Goal: Participate in discussion: Engage in conversation with other users on a specific topic

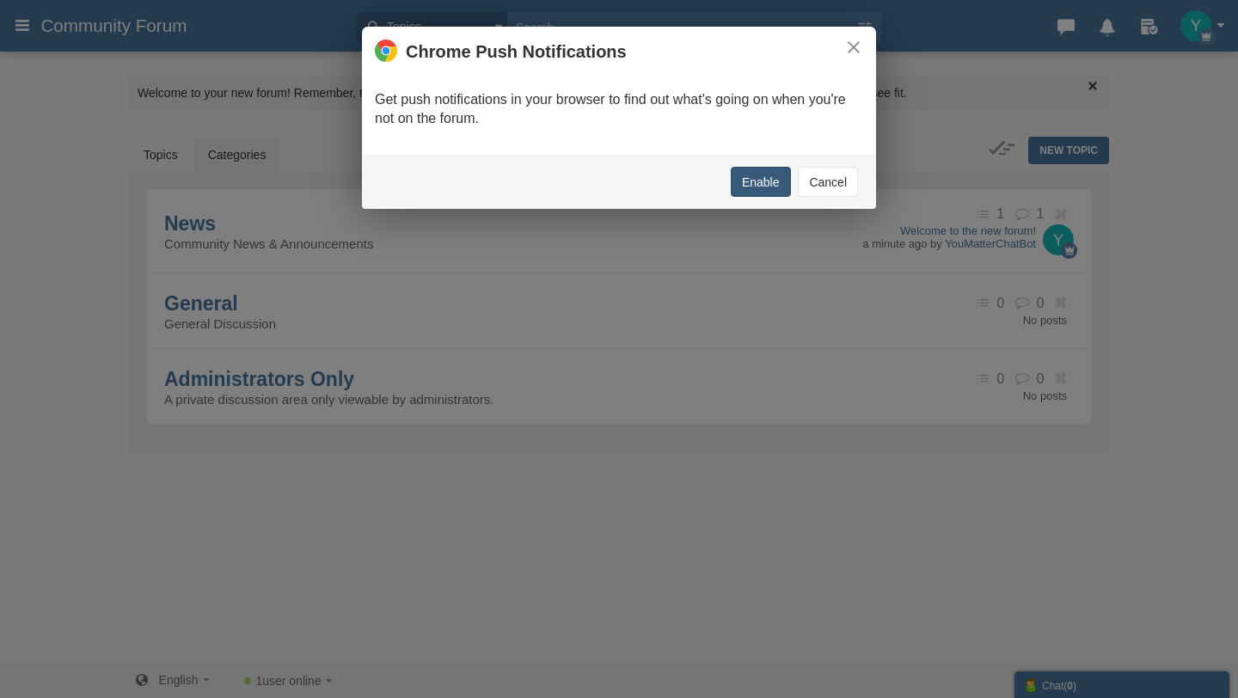
drag, startPoint x: 764, startPoint y: 183, endPoint x: 835, endPoint y: 193, distance: 72.1
click at [835, 194] on div "Enable Cancel" at bounding box center [619, 182] width 514 height 54
click at [835, 193] on button "Cancel" at bounding box center [828, 182] width 60 height 30
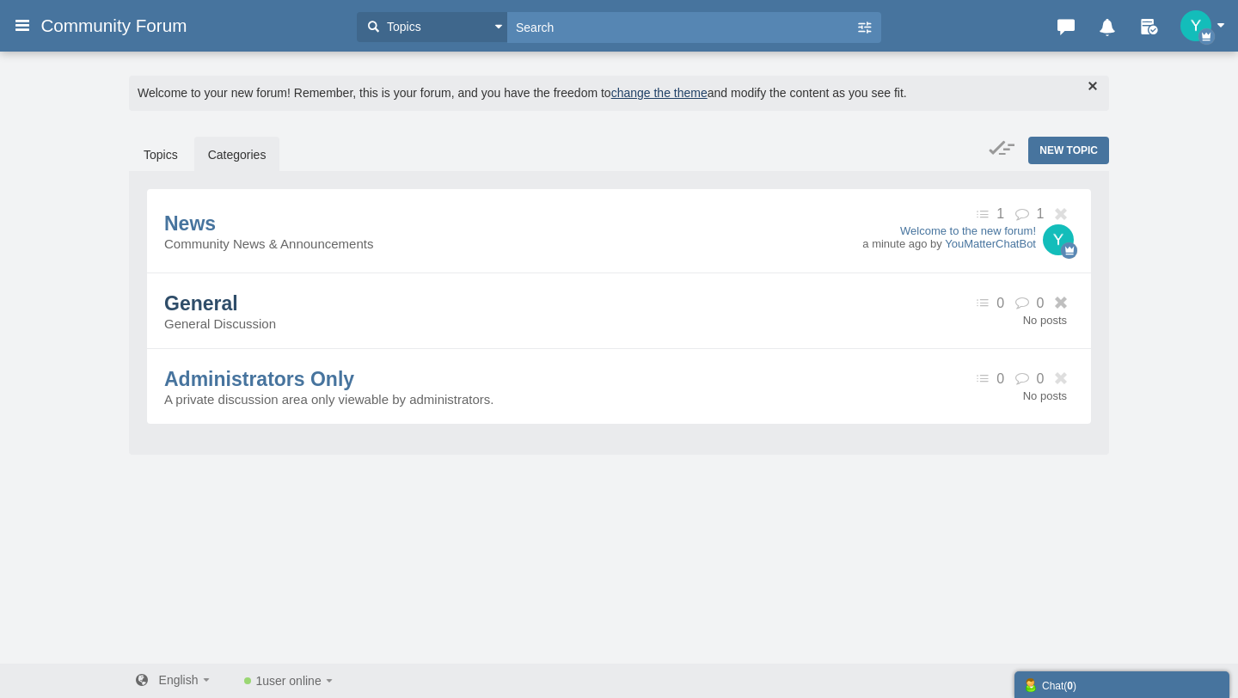
click at [205, 304] on span "General" at bounding box center [201, 303] width 74 height 22
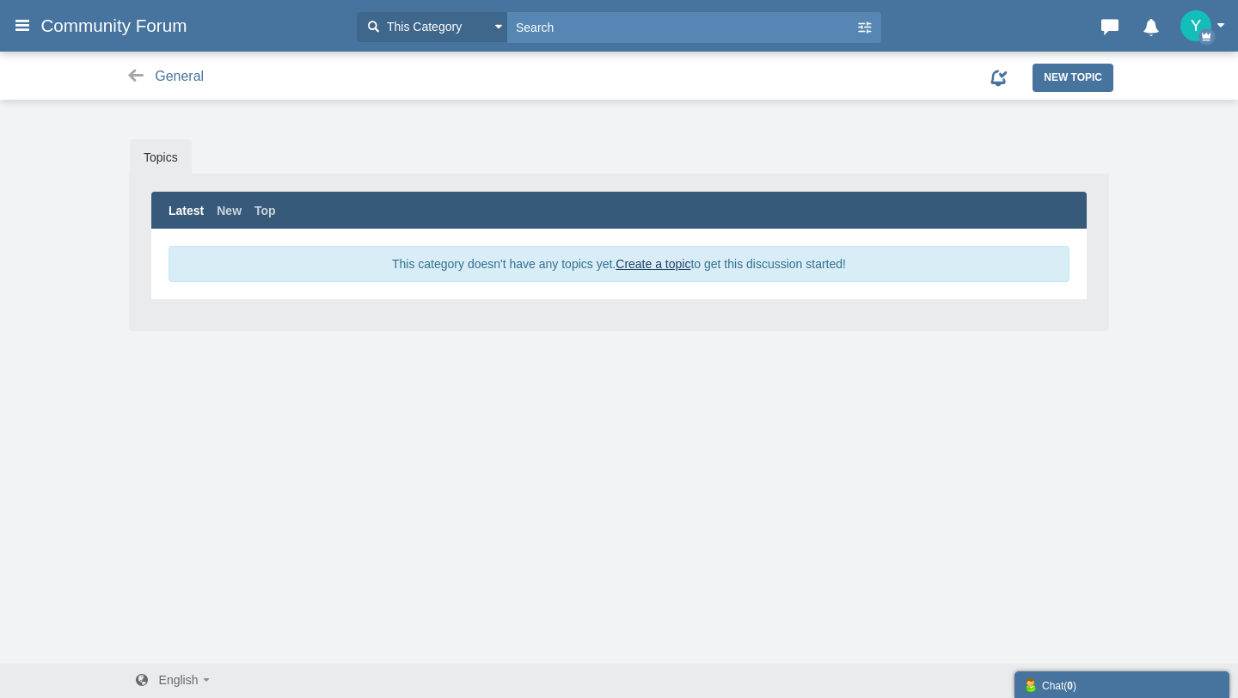
click at [421, 132] on div "Messages are turned off. Enable them to send or receive messages. Enable Messag…" at bounding box center [619, 389] width 1238 height 550
click at [630, 257] on link "Create a topic" at bounding box center [653, 264] width 75 height 14
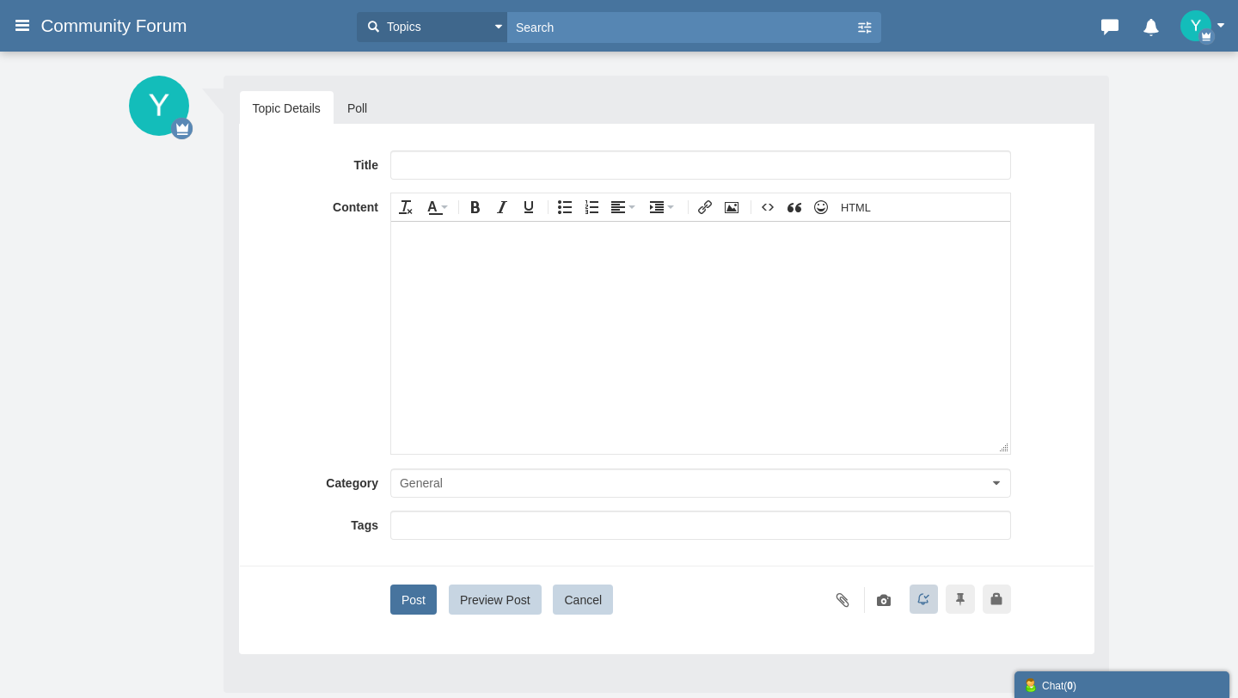
click at [457, 162] on input "text" at bounding box center [700, 164] width 621 height 29
type input "You Matter Support Group Chat"
click at [439, 303] on body at bounding box center [699, 337] width 619 height 232
click at [439, 561] on div "Title You Matter Support Group Chat Content div Deleting Attachment... getFilen…" at bounding box center [667, 382] width 828 height 464
click at [454, 542] on div at bounding box center [700, 530] width 621 height 38
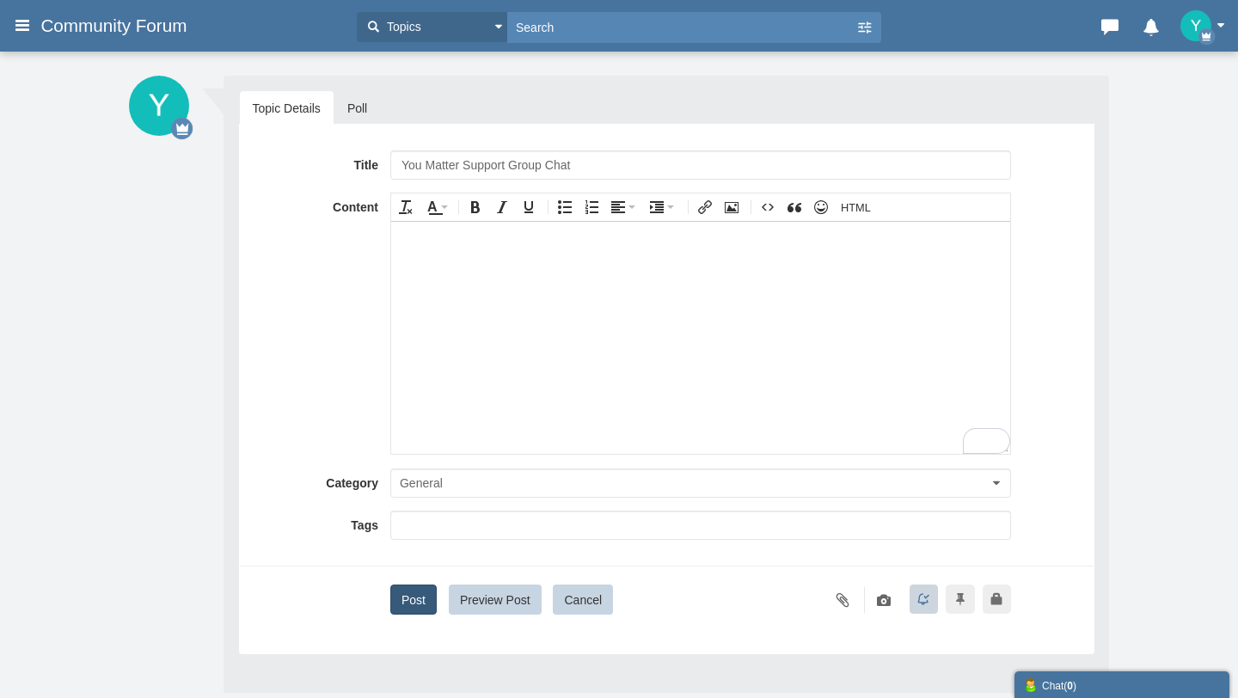
click at [406, 599] on button "Post" at bounding box center [413, 600] width 46 height 30
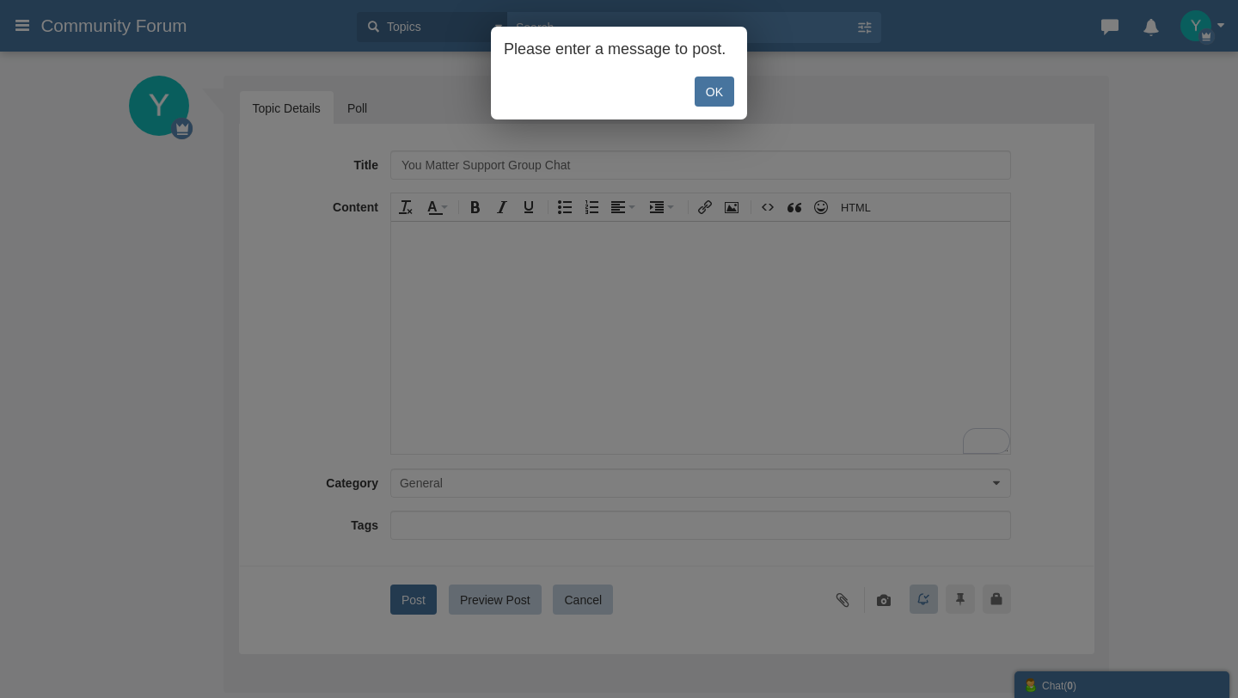
click at [726, 83] on link "OK" at bounding box center [715, 92] width 40 height 30
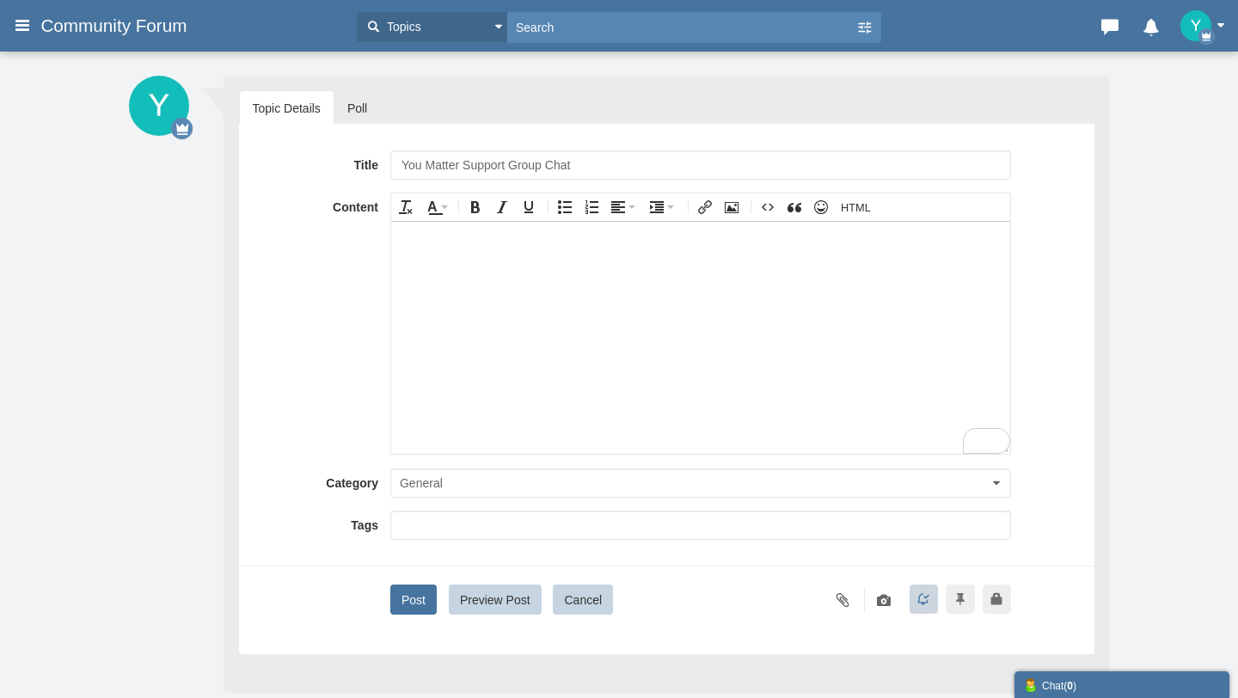
click at [562, 255] on body "To enrich screen reader interactions, please activate Accessibility in Grammarl…" at bounding box center [699, 337] width 619 height 232
click at [408, 611] on button "Post" at bounding box center [413, 600] width 46 height 30
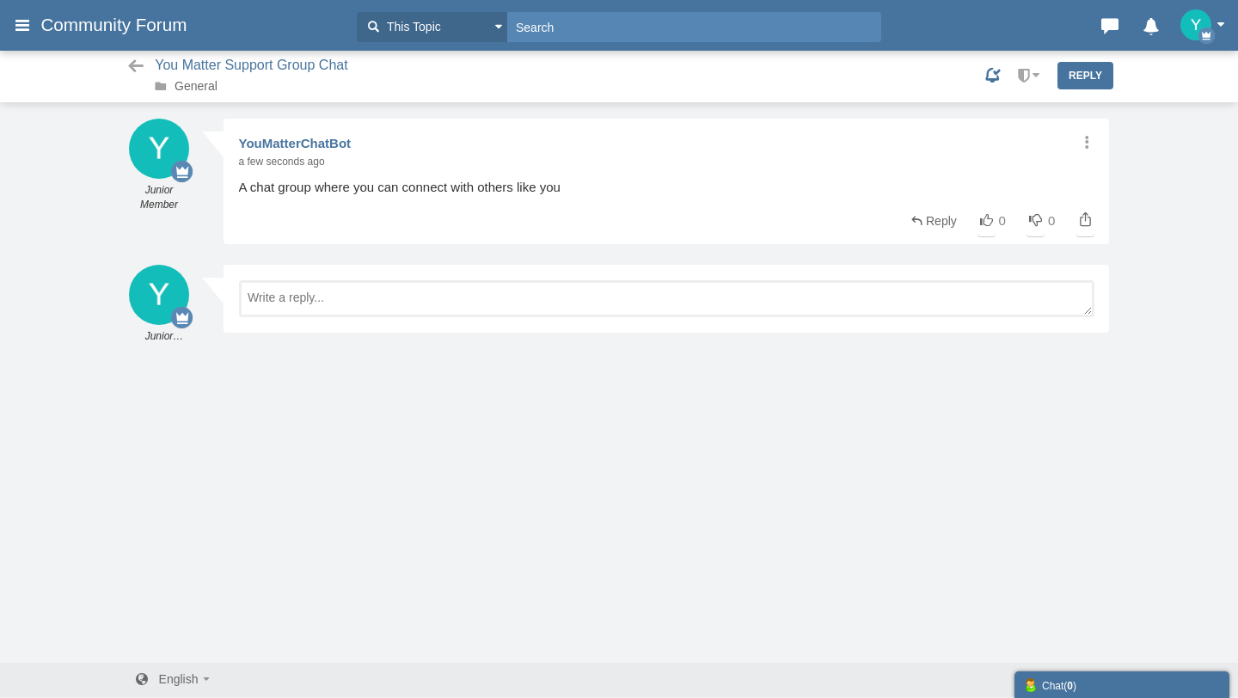
scroll to position [2, 0]
click at [414, 218] on div "Reply 0 0 0 0" at bounding box center [667, 217] width 856 height 23
click at [1115, 16] on icon at bounding box center [1110, 22] width 24 height 17
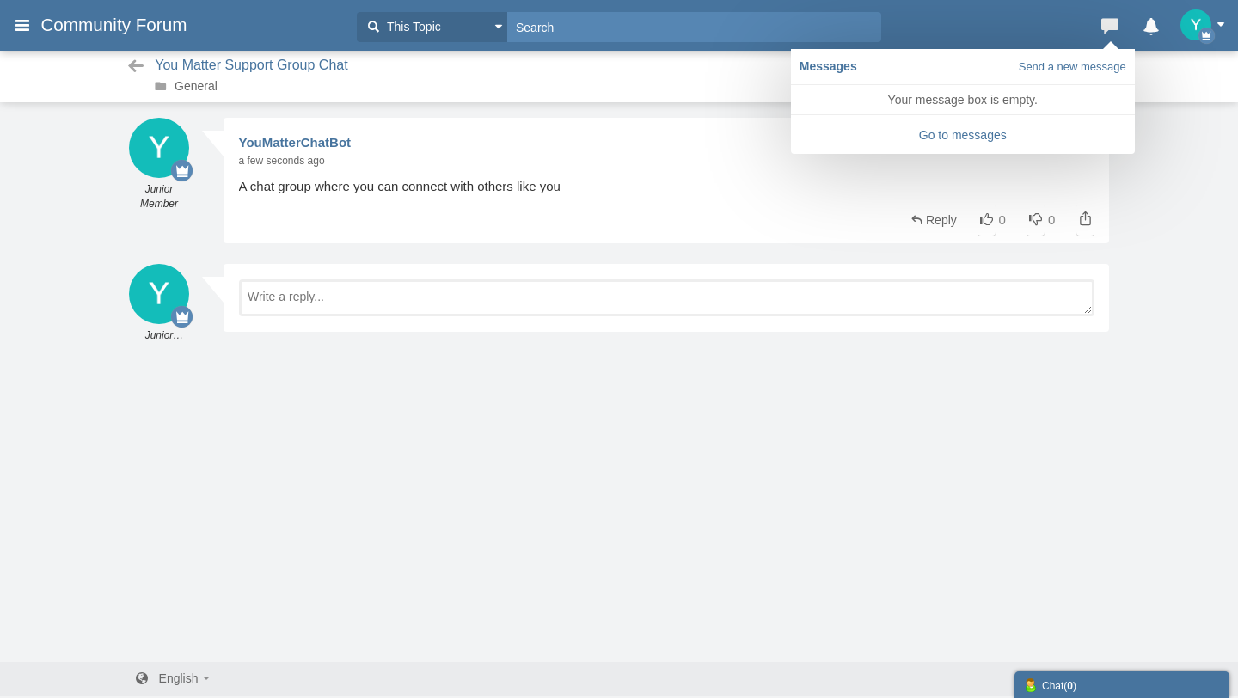
click at [1115, 16] on icon at bounding box center [1110, 22] width 24 height 17
